Goal: Obtain resource: Obtain resource

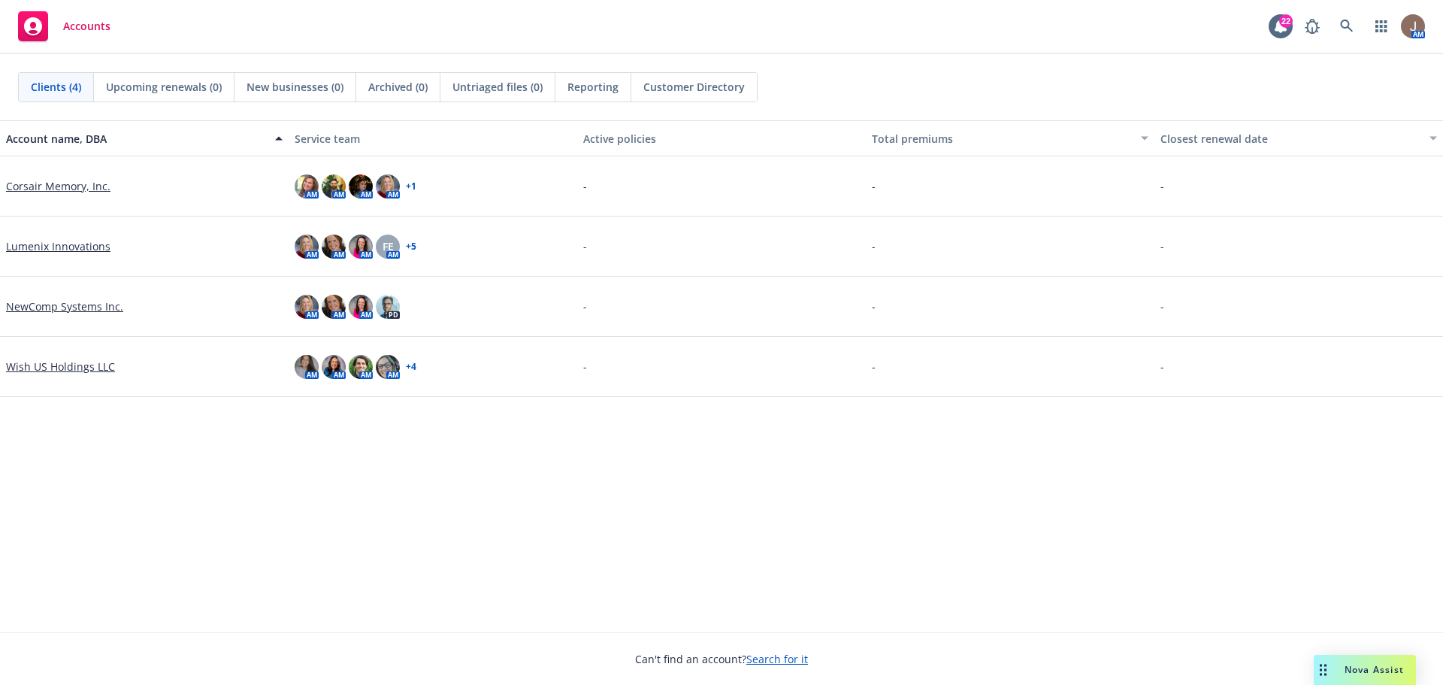
click at [50, 187] on link "Corsair Memory, Inc." at bounding box center [58, 186] width 104 height 16
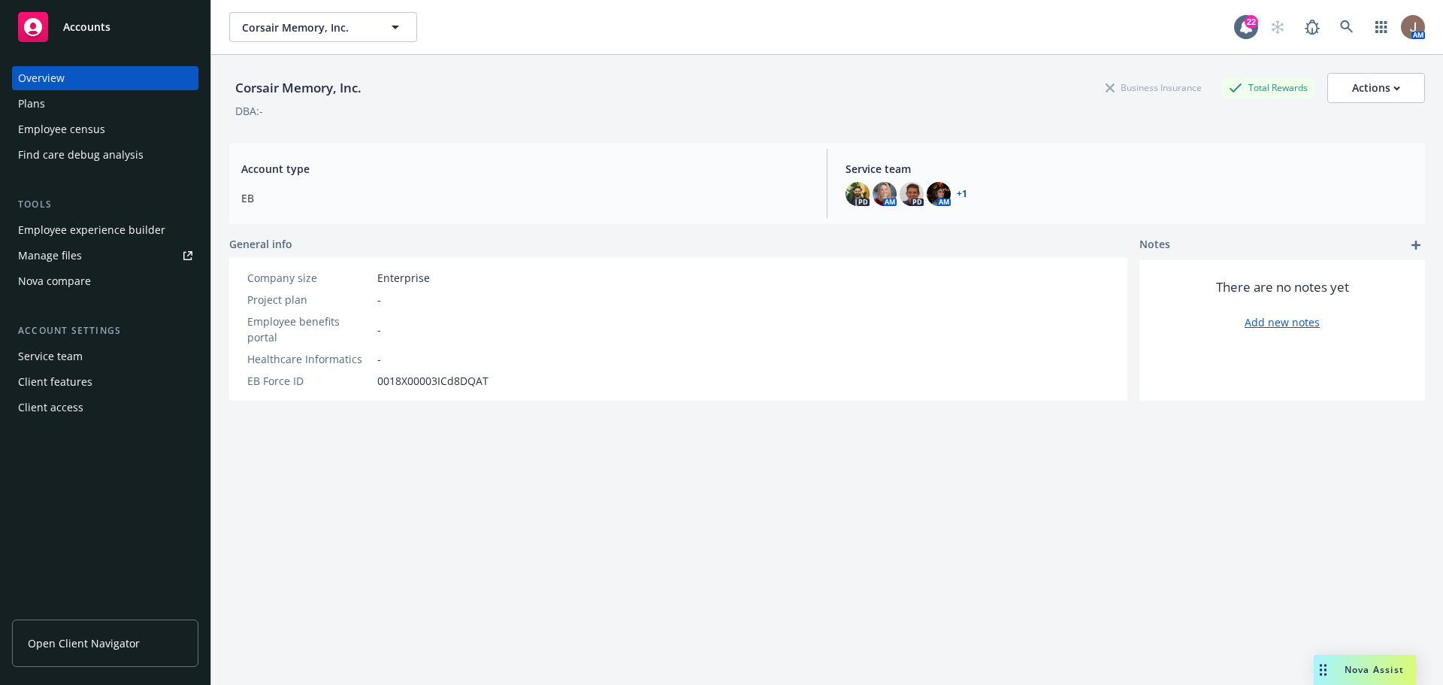
click at [95, 101] on div "Plans" at bounding box center [105, 104] width 174 height 24
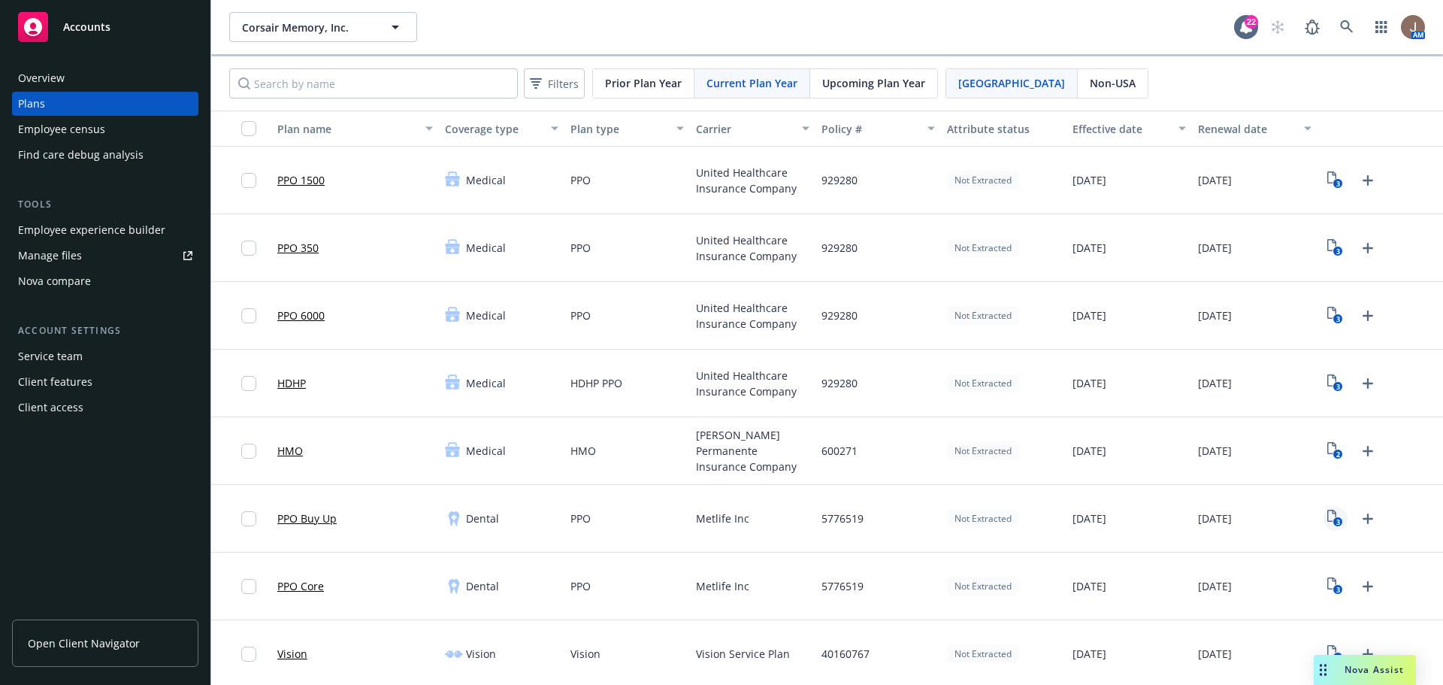
click at [1327, 515] on icon "3" at bounding box center [1335, 518] width 16 height 17
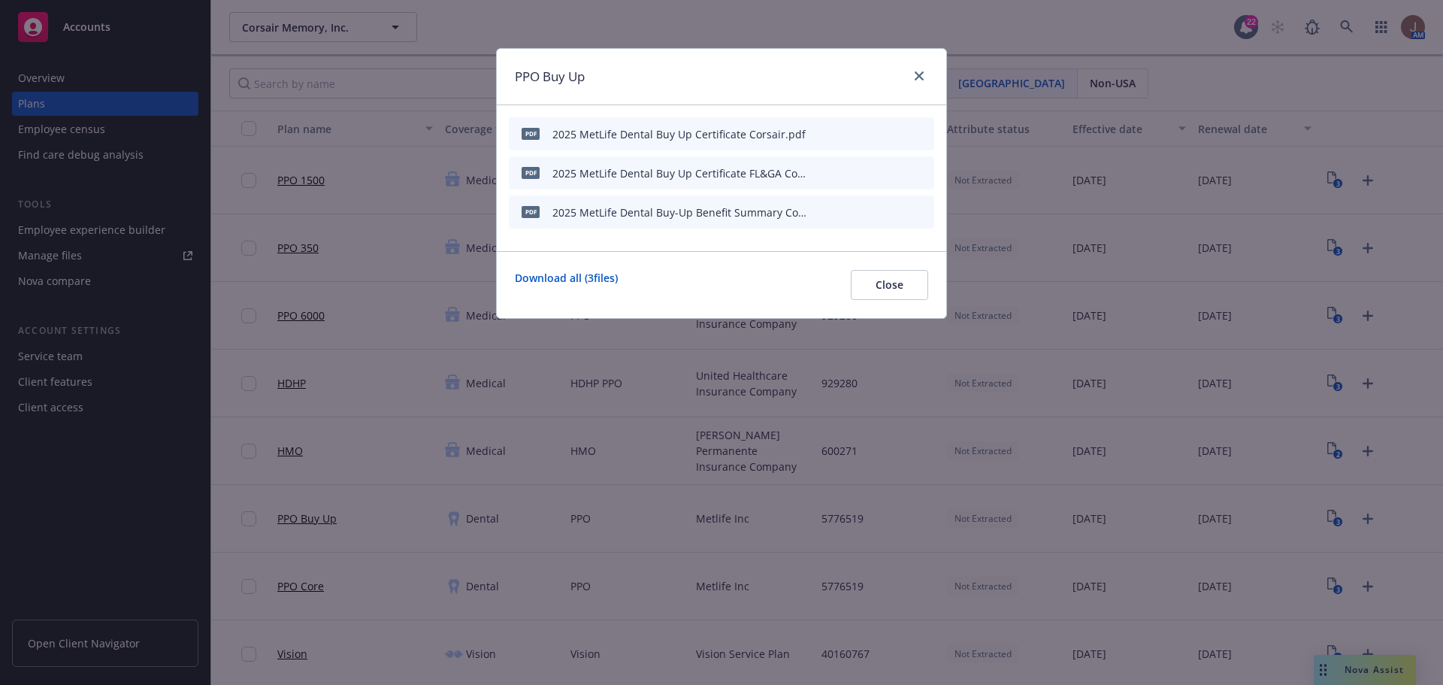
click at [891, 210] on icon "preview file" at bounding box center [896, 211] width 14 height 11
